Goal: Information Seeking & Learning: Understand process/instructions

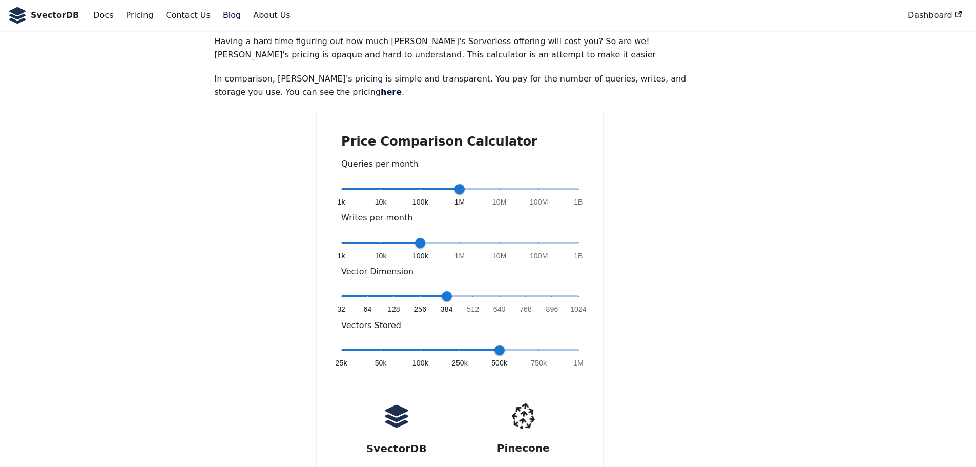
scroll to position [154, 0]
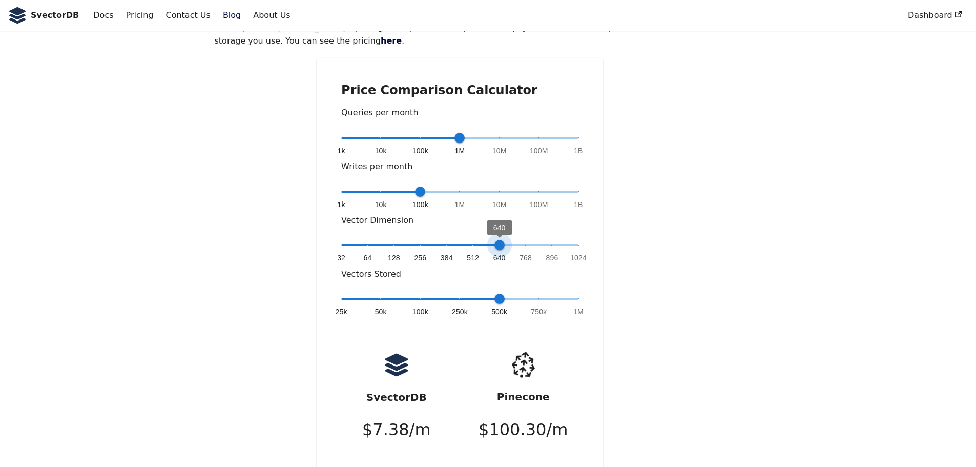
type input "*"
drag, startPoint x: 448, startPoint y: 210, endPoint x: 527, endPoint y: 215, distance: 79.1
click at [527, 240] on span "768" at bounding box center [526, 245] width 10 height 10
type input "*"
drag, startPoint x: 424, startPoint y: 161, endPoint x: 370, endPoint y: 159, distance: 54.4
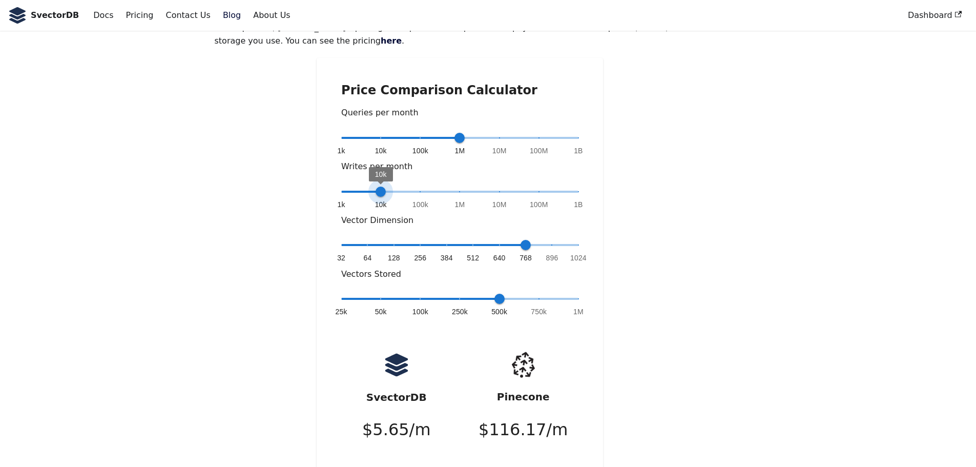
click at [370, 184] on span "1k 10k 100k 1M 10M 100M 1B 10k" at bounding box center [459, 191] width 237 height 15
type input "*"
drag, startPoint x: 460, startPoint y: 105, endPoint x: 425, endPoint y: 107, distance: 34.4
click at [425, 133] on span "100k" at bounding box center [420, 138] width 10 height 10
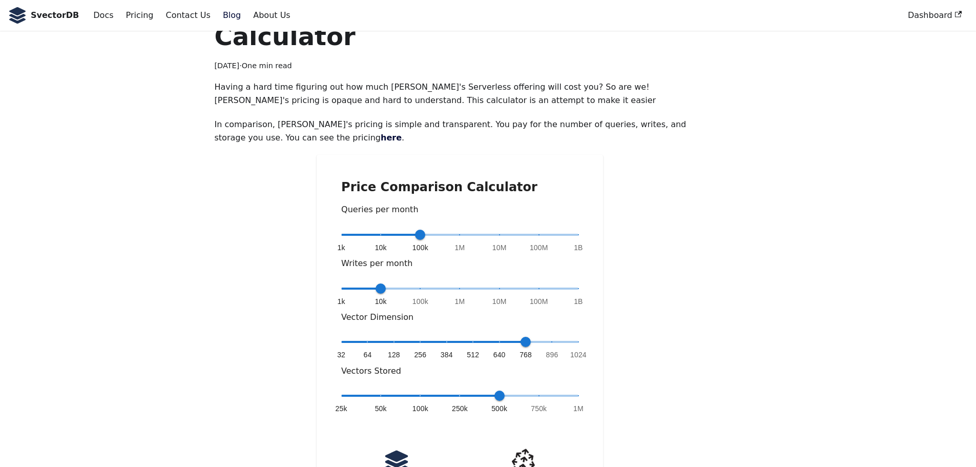
scroll to position [0, 0]
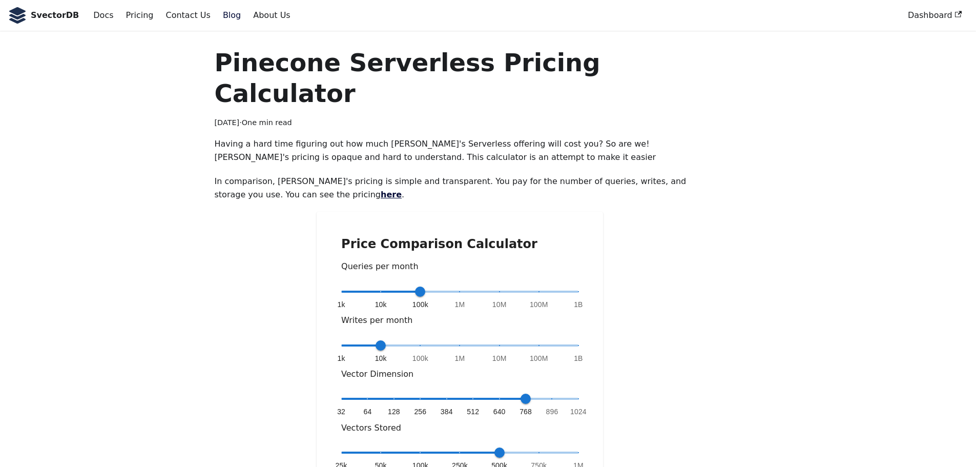
click at [381, 190] on link "here" at bounding box center [391, 195] width 21 height 10
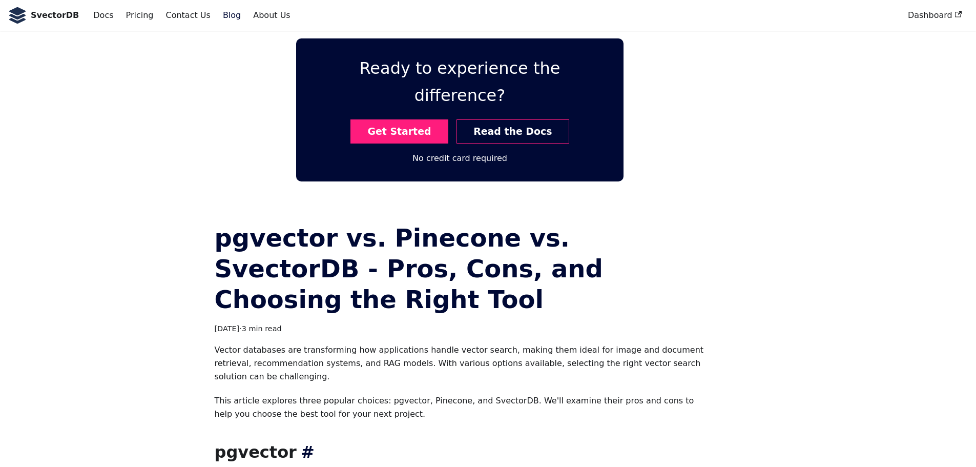
scroll to position [5997, 0]
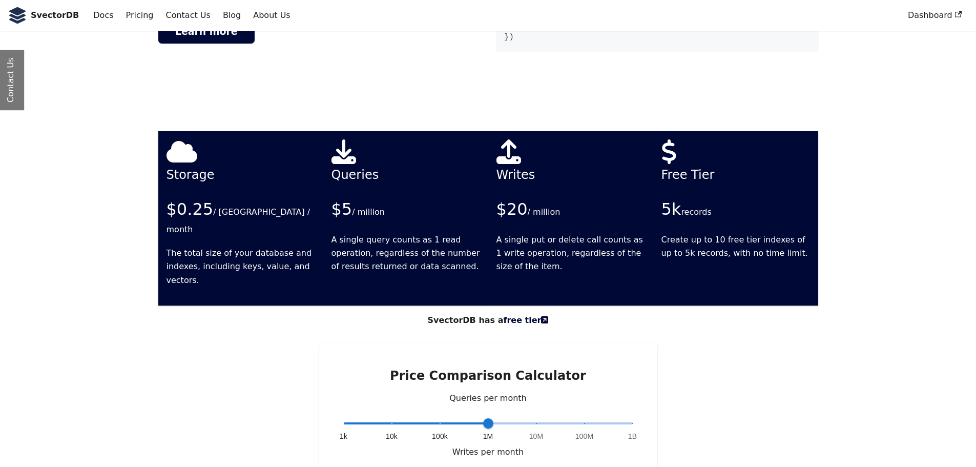
scroll to position [1893, 0]
